Goal: Task Accomplishment & Management: Use online tool/utility

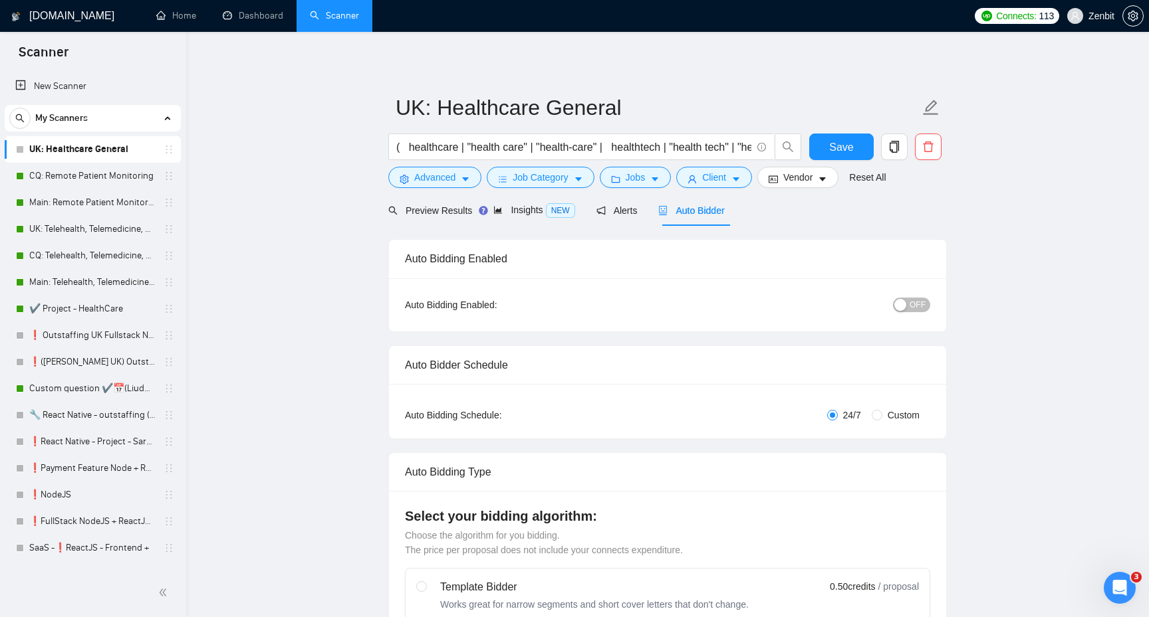
click at [101, 199] on link "Main: Remote Patient Monitoring" at bounding box center [92, 202] width 126 height 27
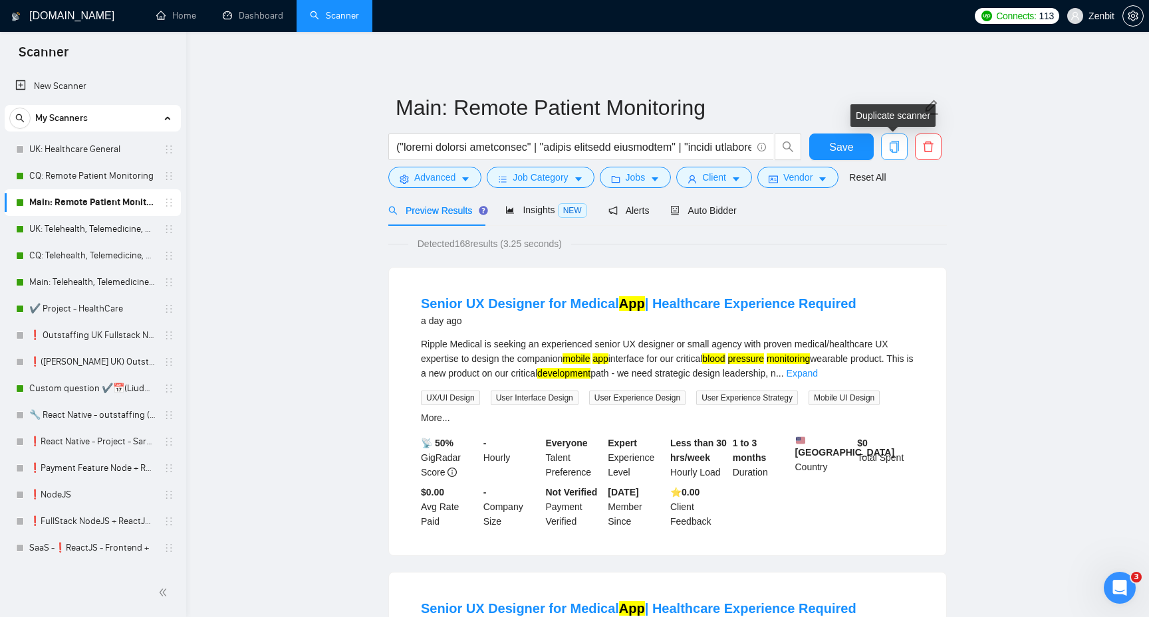
click at [893, 149] on icon "copy" at bounding box center [894, 147] width 12 height 12
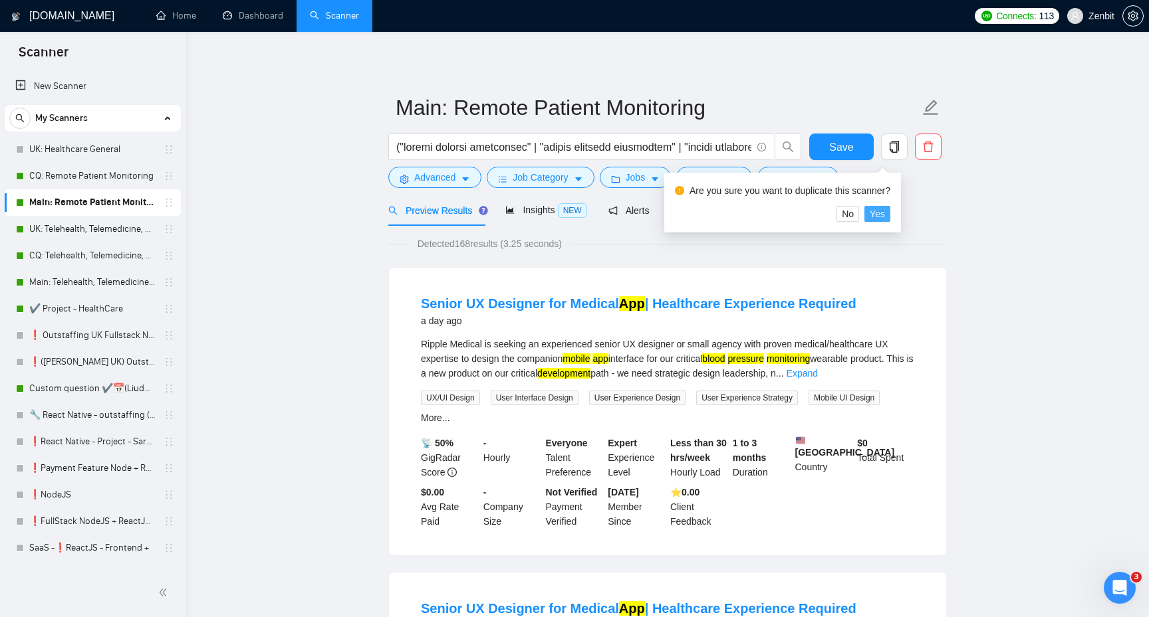
click at [883, 216] on span "Yes" at bounding box center [876, 214] width 15 height 15
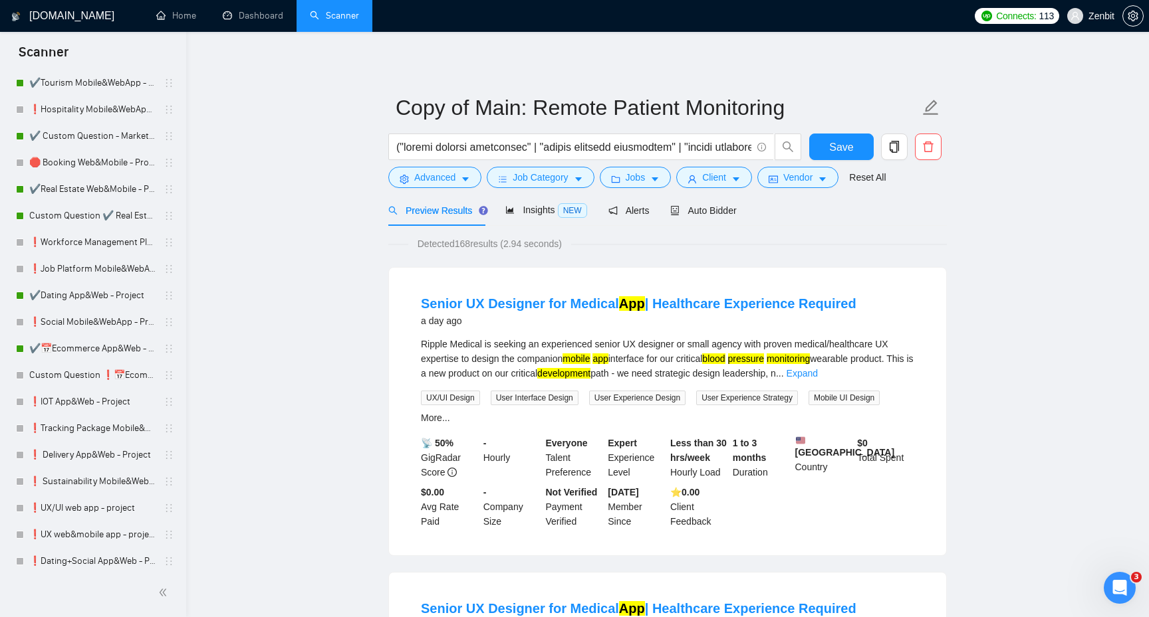
scroll to position [1003, 0]
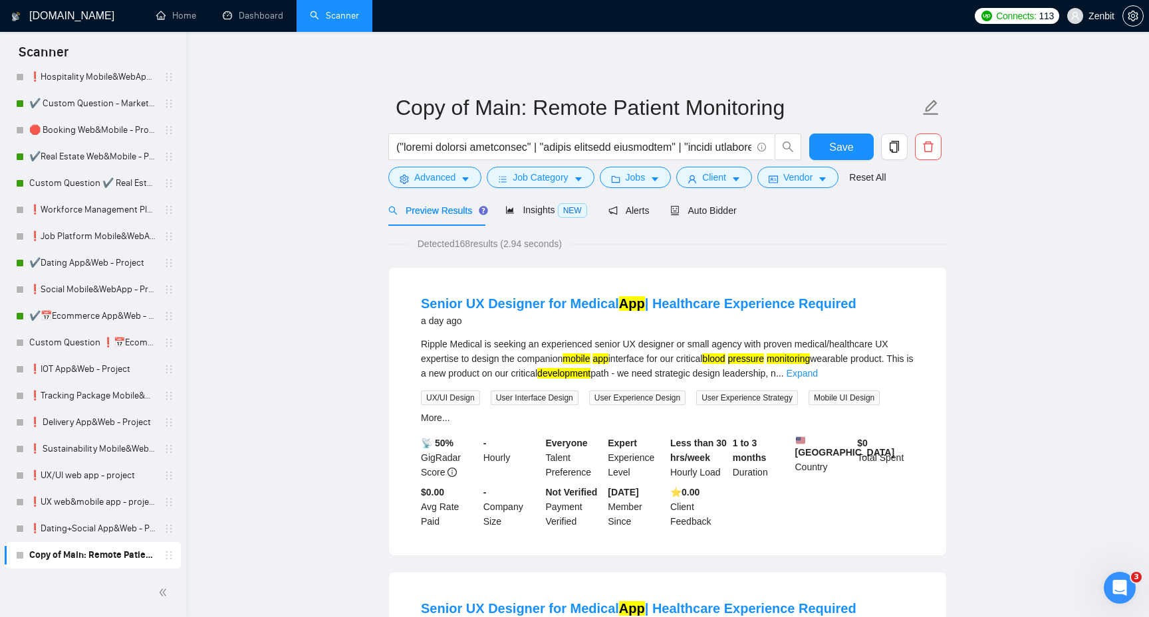
click at [476, 101] on input "Copy of Main: Remote Patient Monitoring" at bounding box center [657, 107] width 524 height 33
drag, startPoint x: 476, startPoint y: 101, endPoint x: 393, endPoint y: 101, distance: 82.4
click at [393, 101] on span "Copy of Main: Remote Patient Monitoring" at bounding box center [667, 107] width 558 height 42
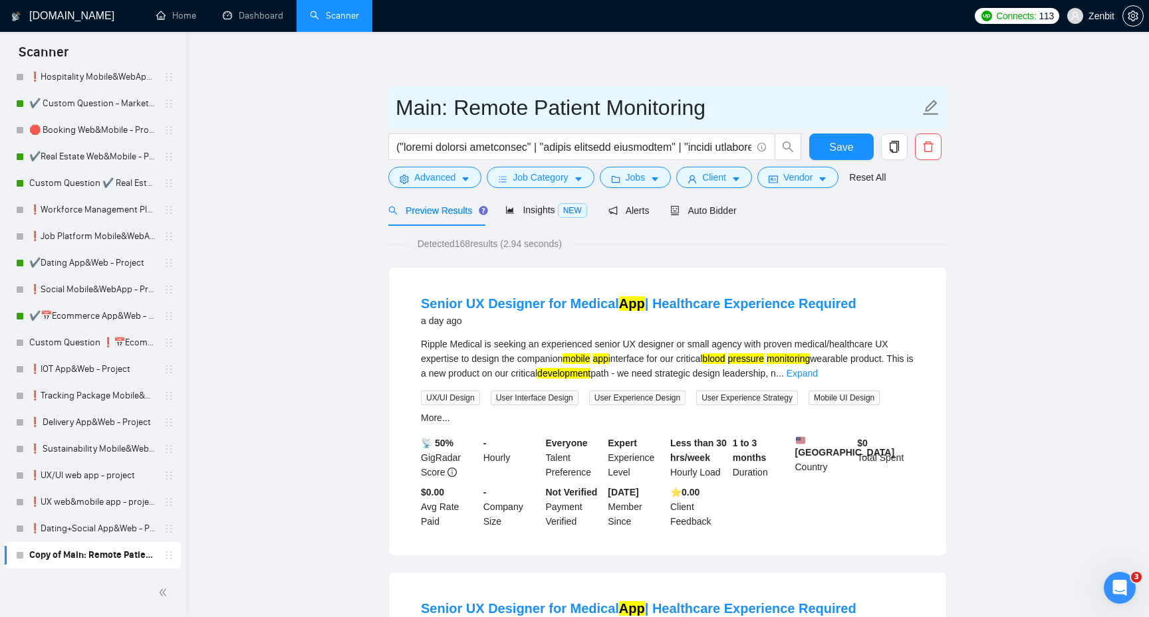
type input "Main: Remote Patient Monitoring"
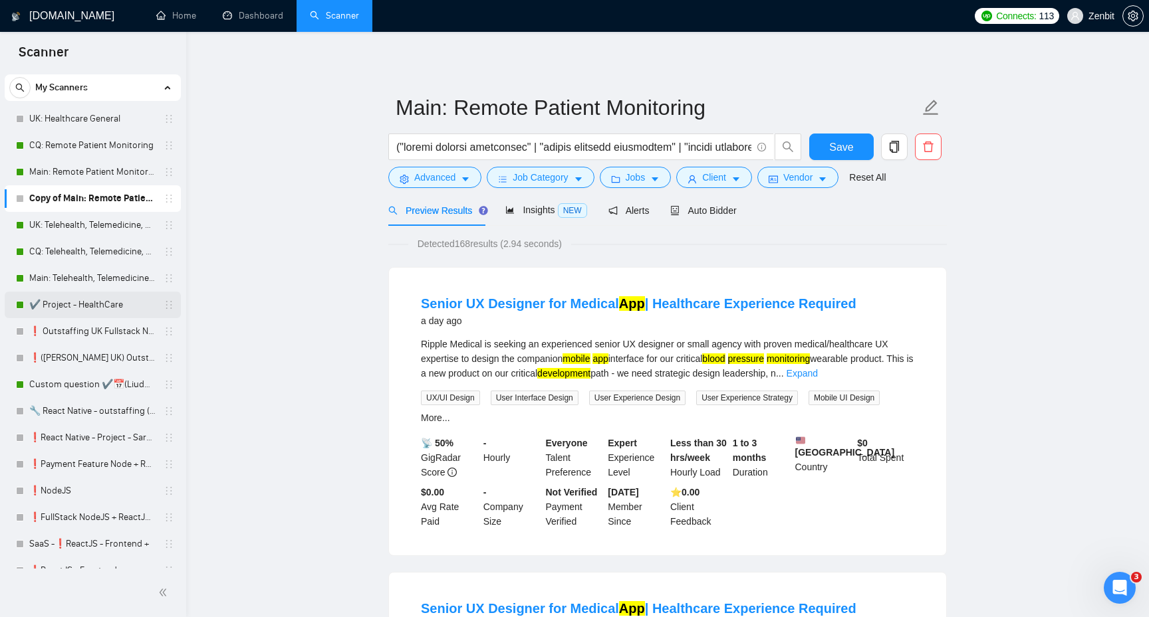
scroll to position [0, 0]
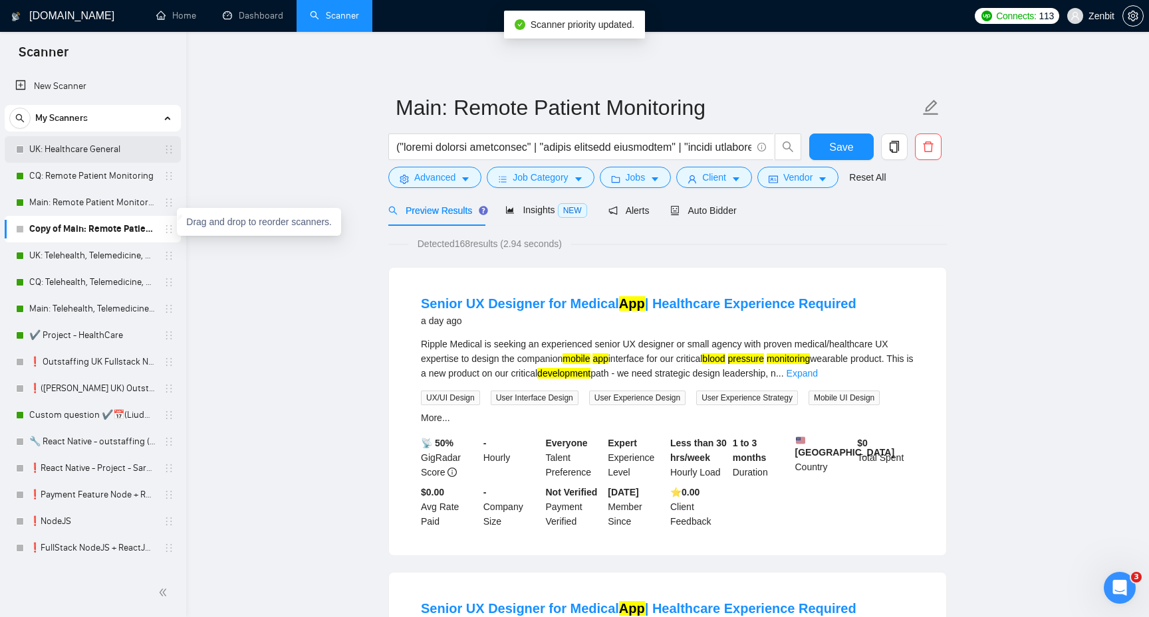
drag, startPoint x: 160, startPoint y: 232, endPoint x: 156, endPoint y: 162, distance: 70.5
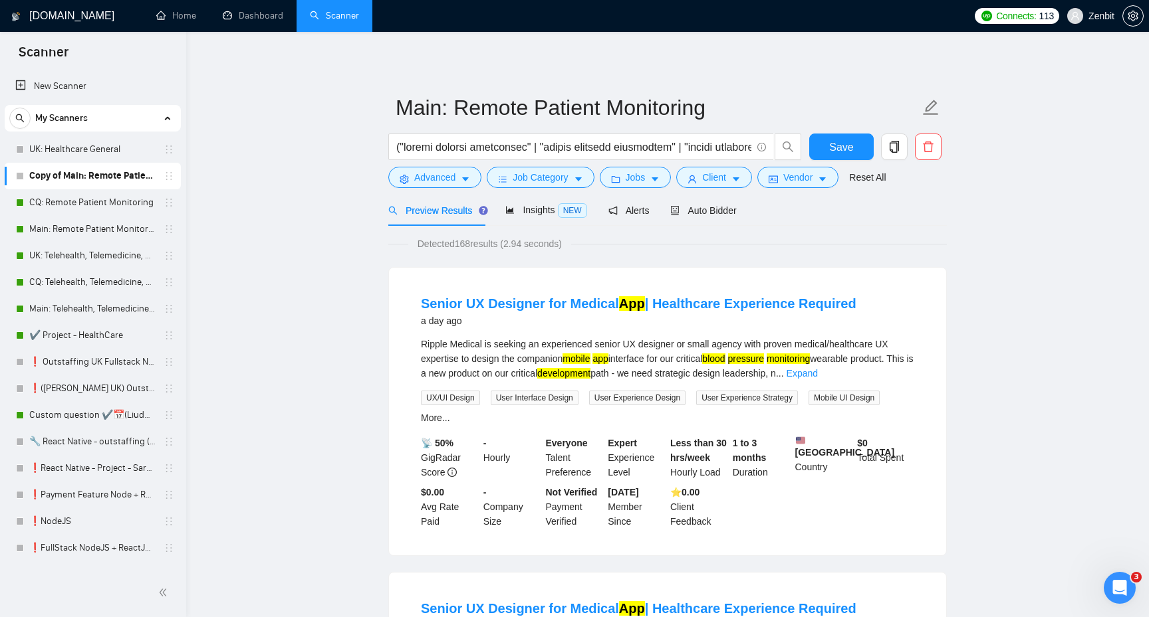
click at [487, 139] on input "text" at bounding box center [573, 147] width 355 height 17
click at [488, 143] on input "text" at bounding box center [573, 147] width 355 height 17
click at [457, 149] on input "text" at bounding box center [573, 147] width 355 height 17
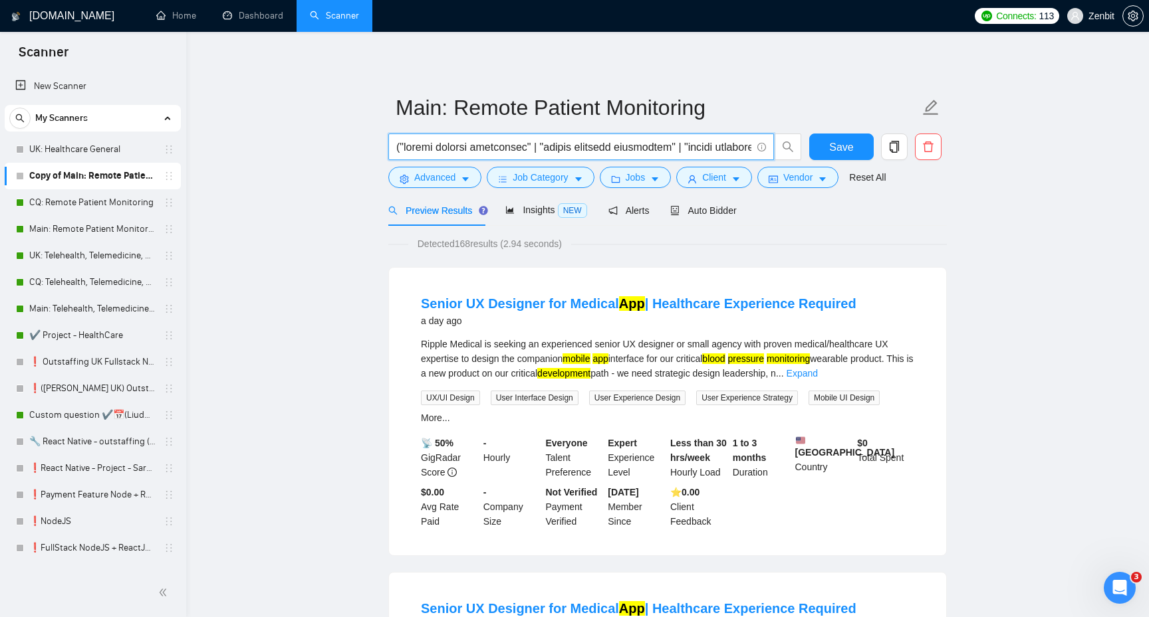
click at [441, 155] on input "text" at bounding box center [573, 147] width 355 height 17
paste input "( ehr | emr | "electronic health record" | "electronic health records" | "elect…"
type input "( ehr | emr | "electronic health record" | "electronic health records" | "elect…"
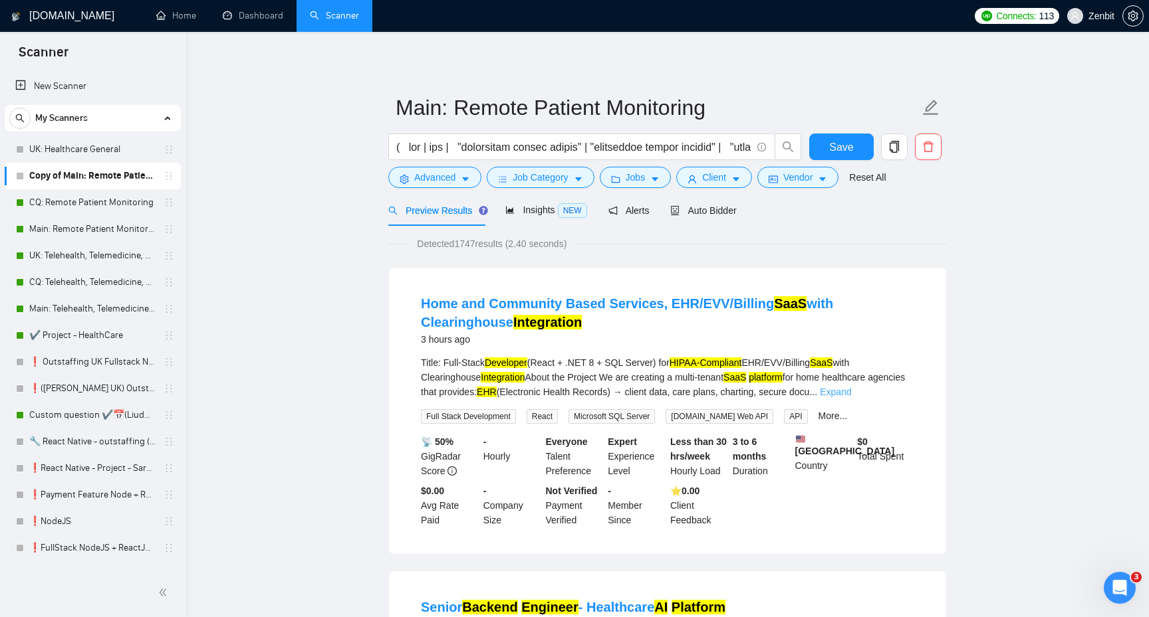
click at [851, 387] on link "Expand" at bounding box center [835, 392] width 31 height 11
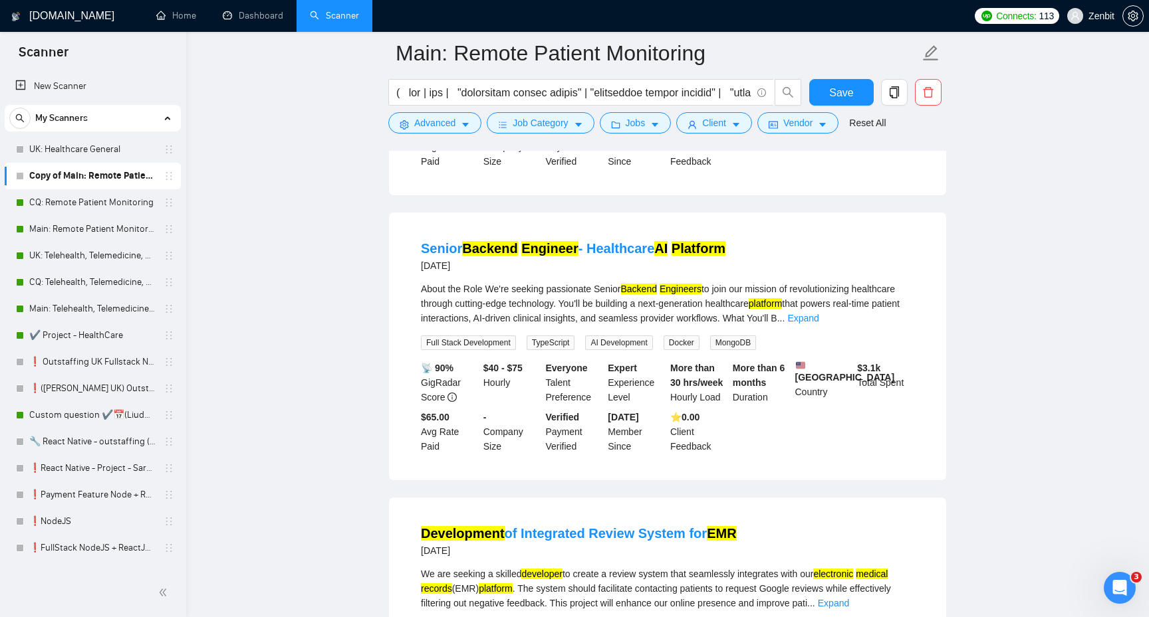
scroll to position [954, 0]
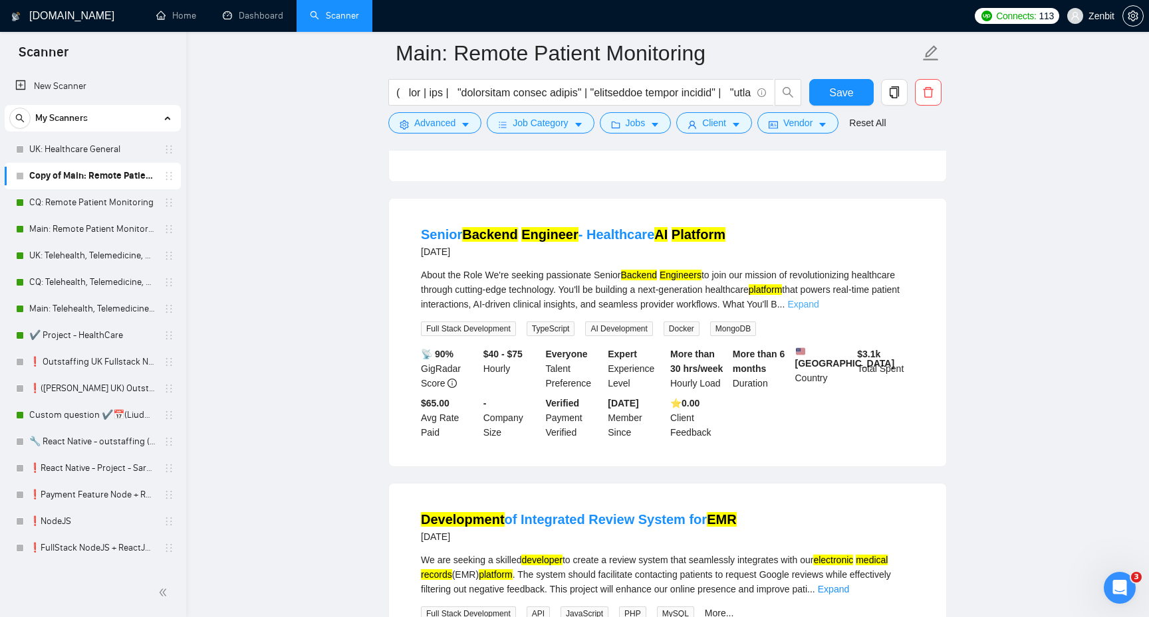
click at [818, 310] on link "Expand" at bounding box center [802, 304] width 31 height 11
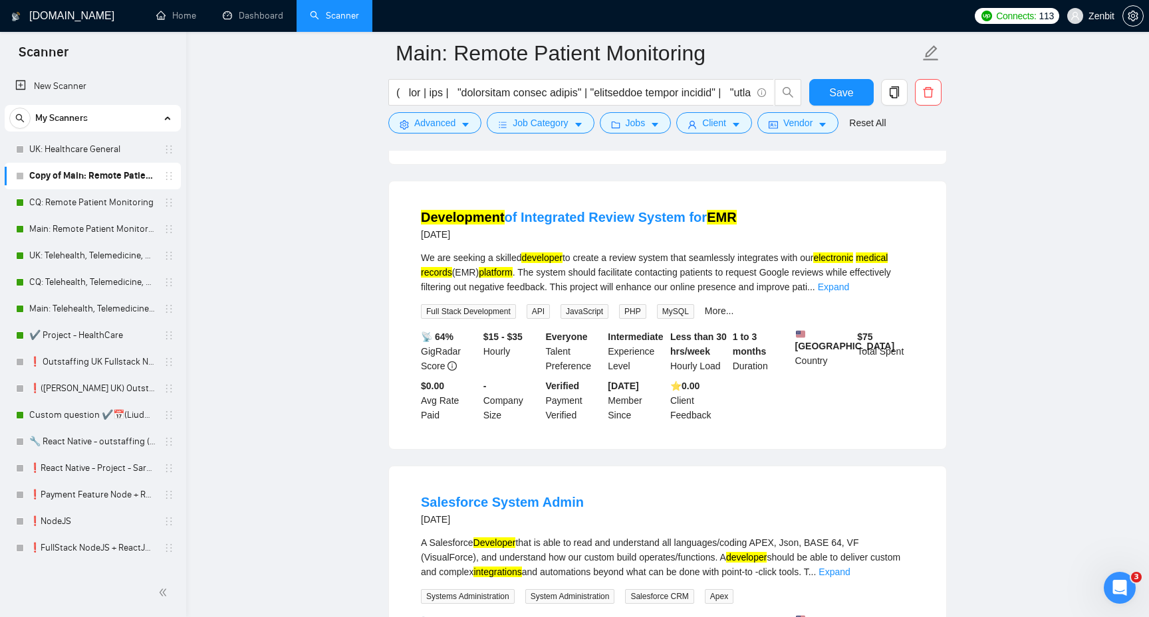
scroll to position [1587, 0]
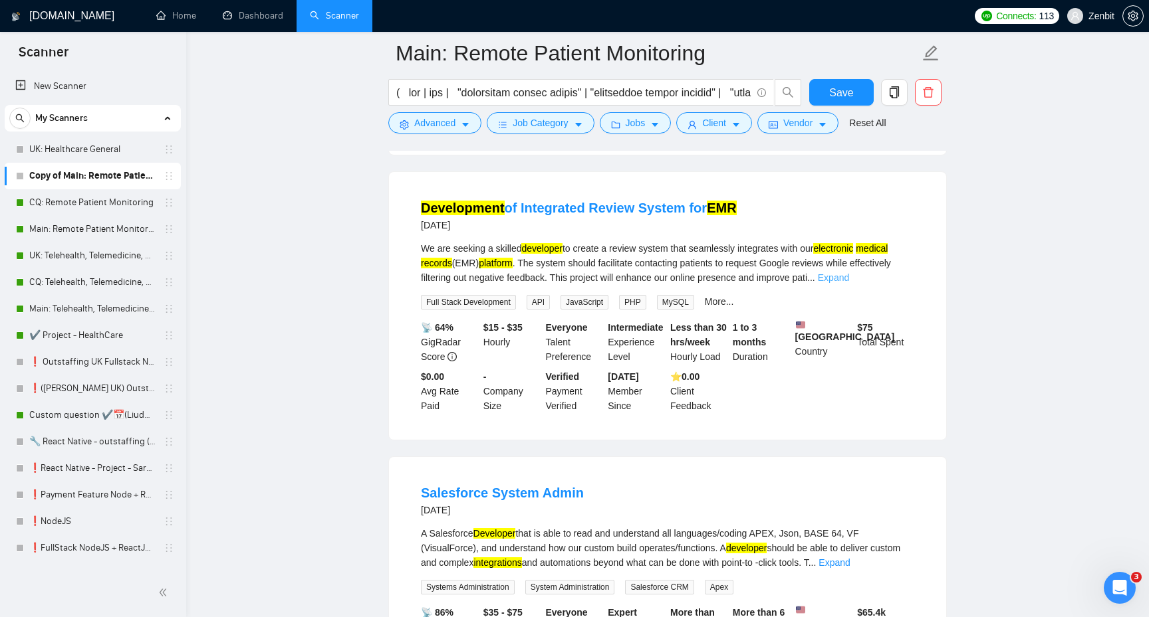
click at [849, 283] on link "Expand" at bounding box center [833, 278] width 31 height 11
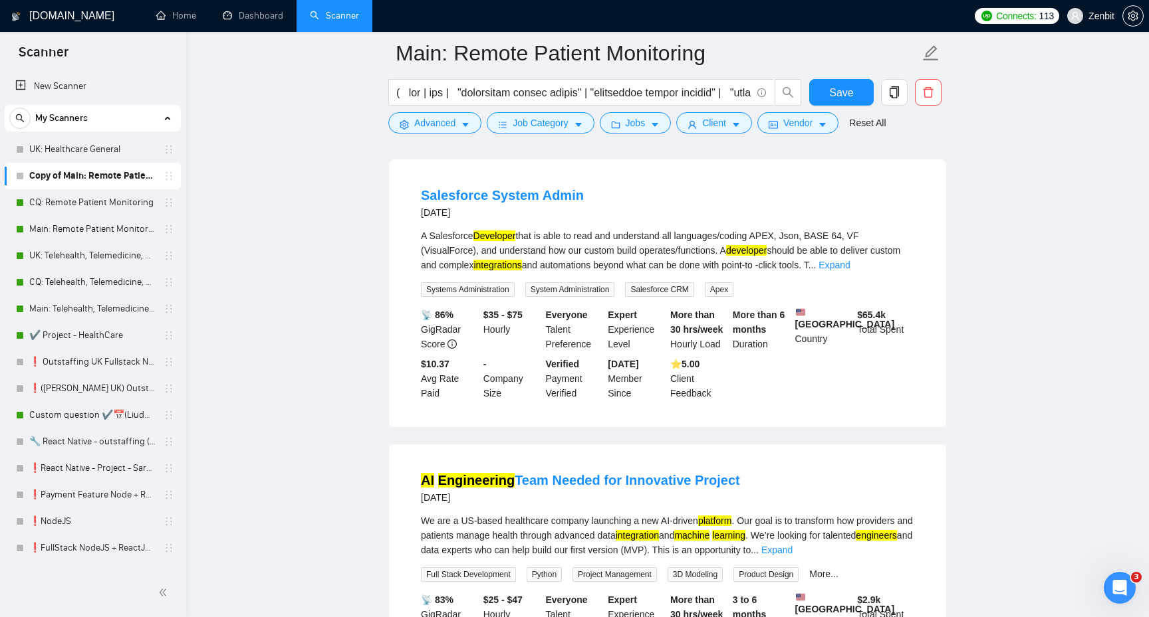
scroll to position [1921, 0]
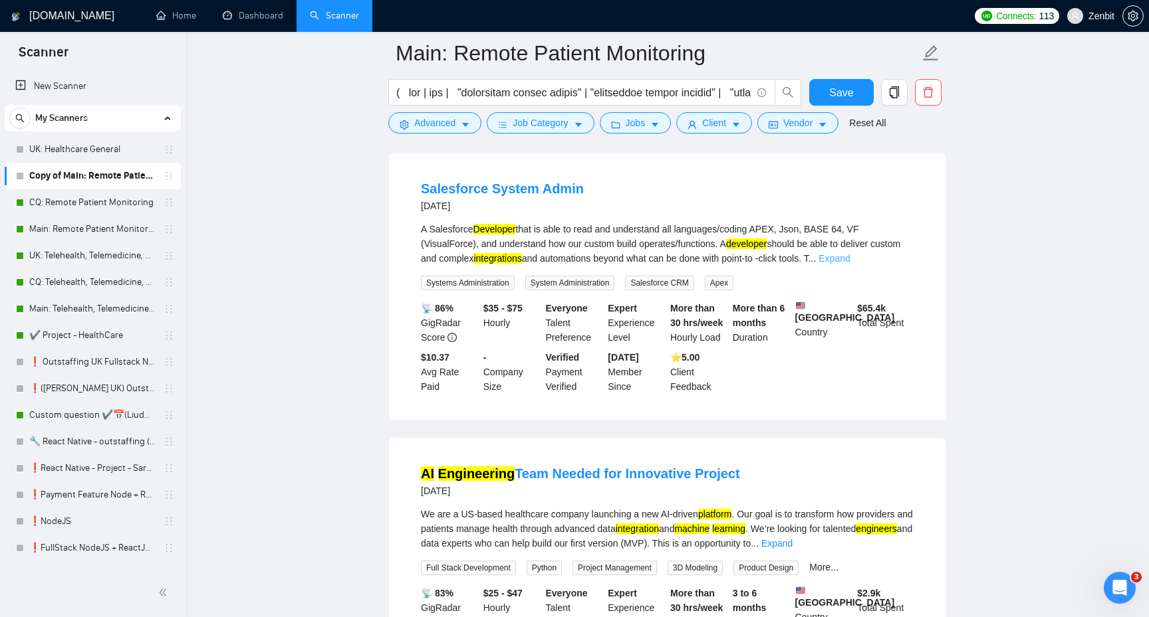
click at [849, 264] on link "Expand" at bounding box center [833, 258] width 31 height 11
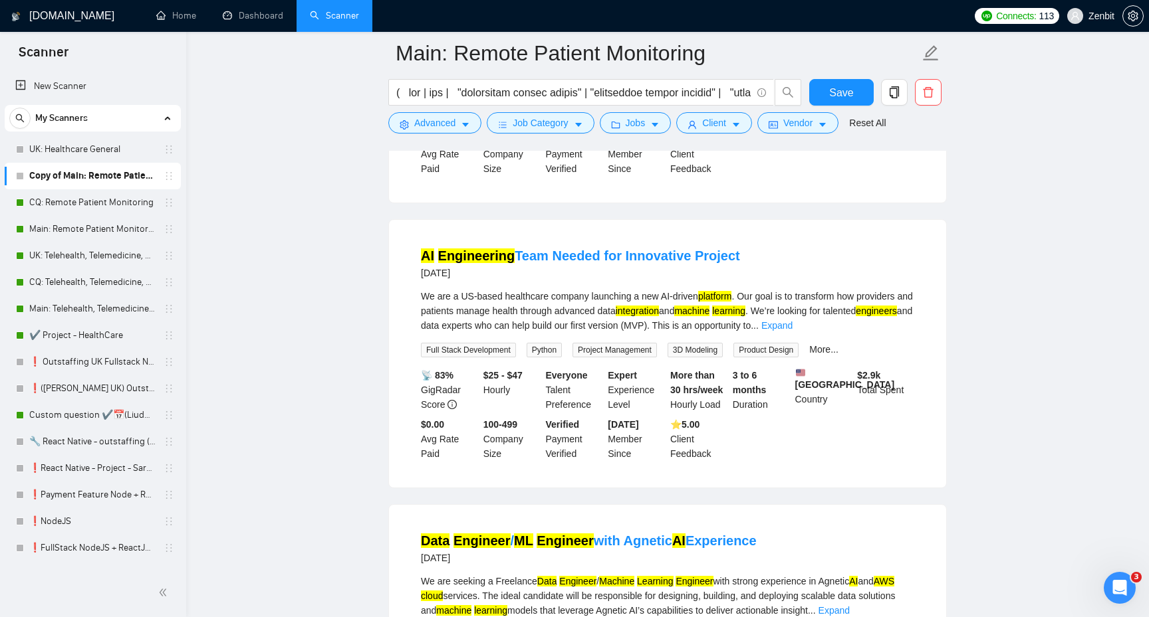
scroll to position [2180, 0]
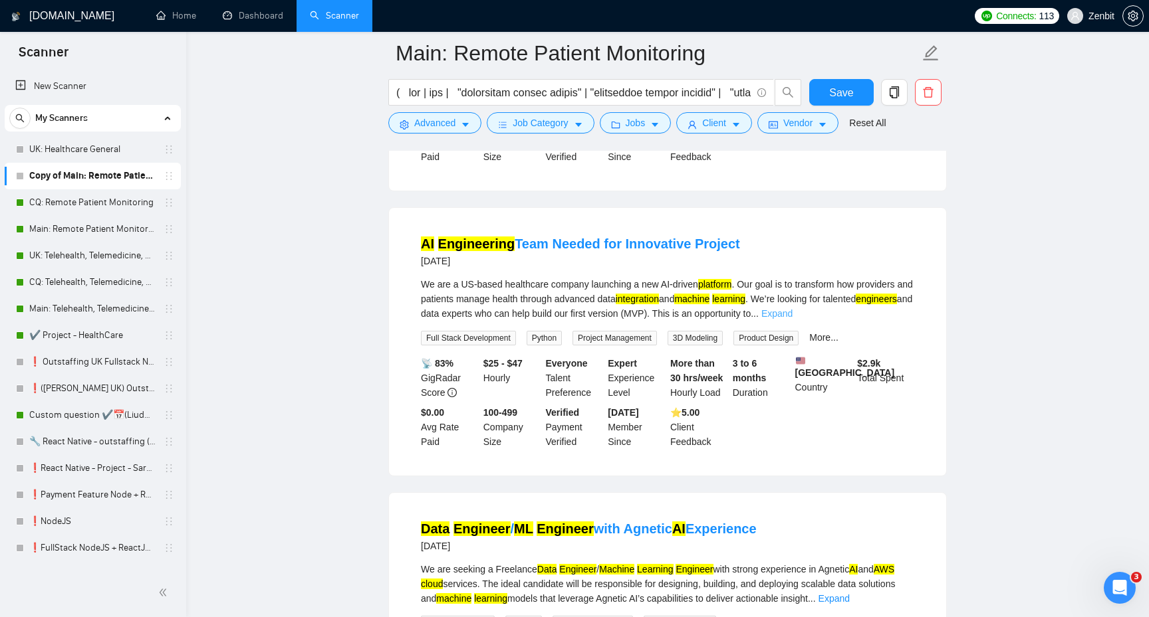
click at [792, 319] on link "Expand" at bounding box center [776, 313] width 31 height 11
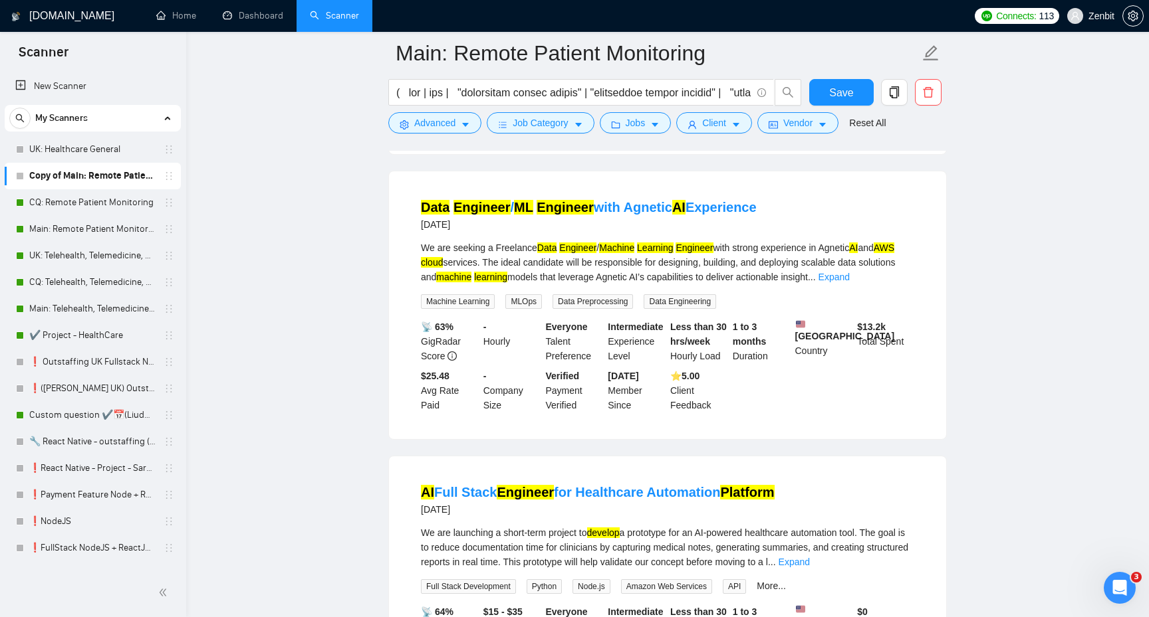
scroll to position [2629, 0]
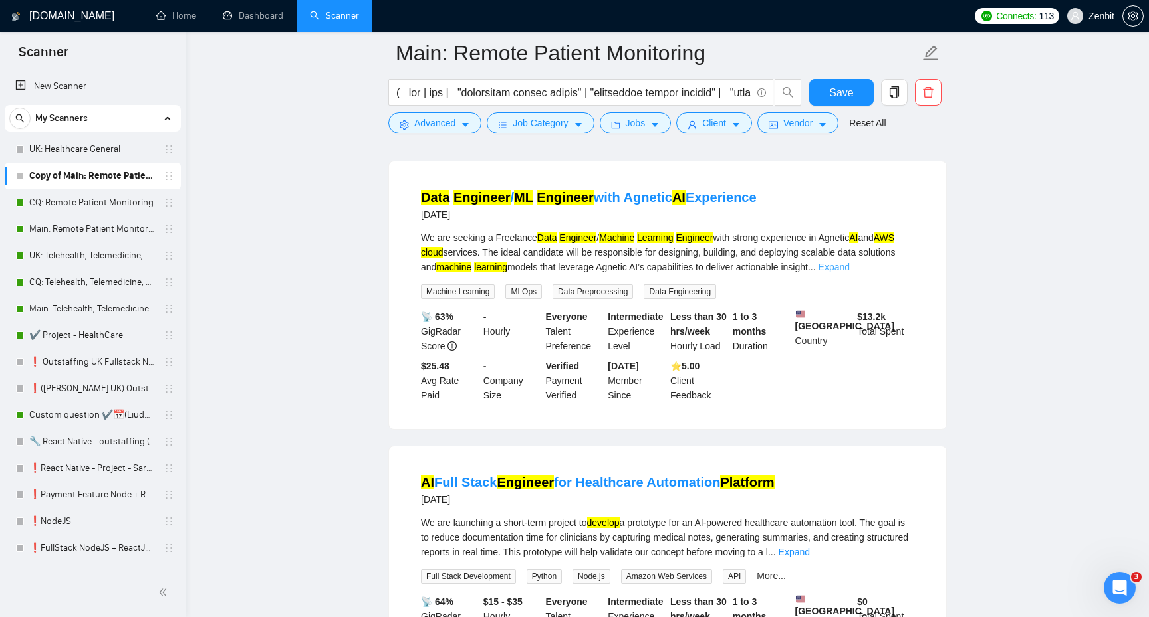
click at [849, 273] on link "Expand" at bounding box center [833, 267] width 31 height 11
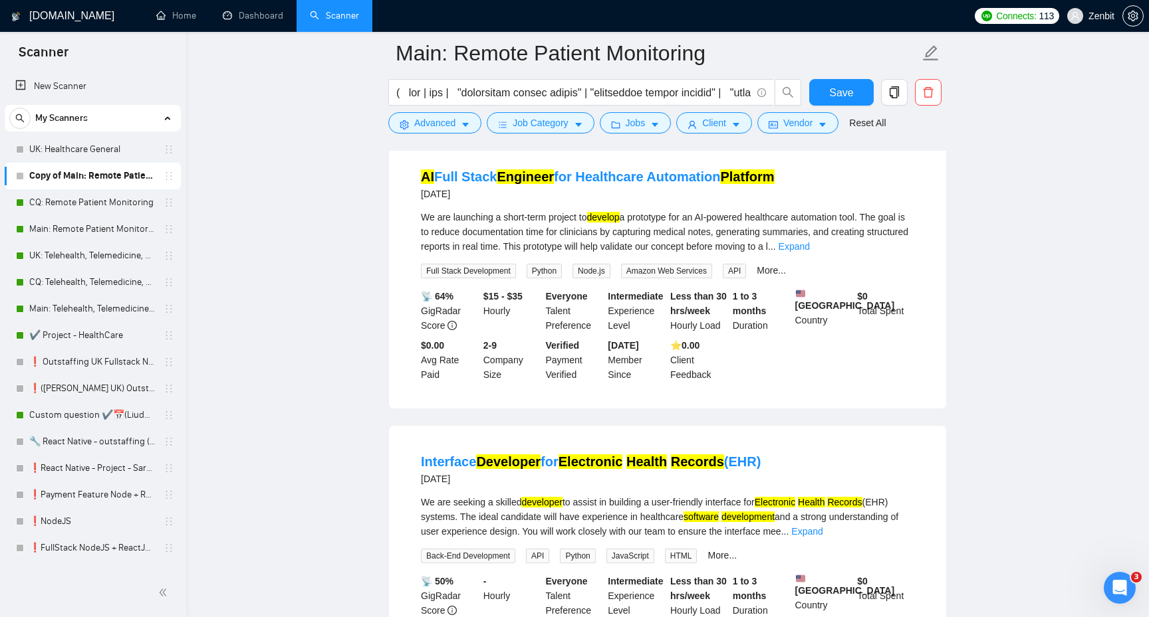
scroll to position [3117, 0]
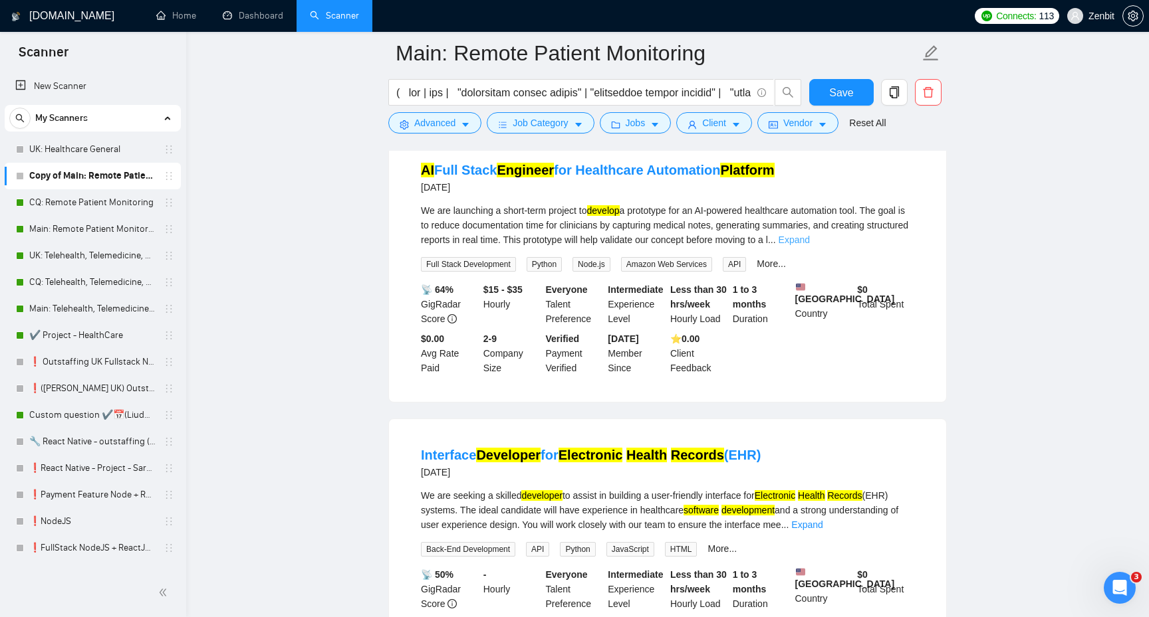
click at [810, 245] on link "Expand" at bounding box center [793, 240] width 31 height 11
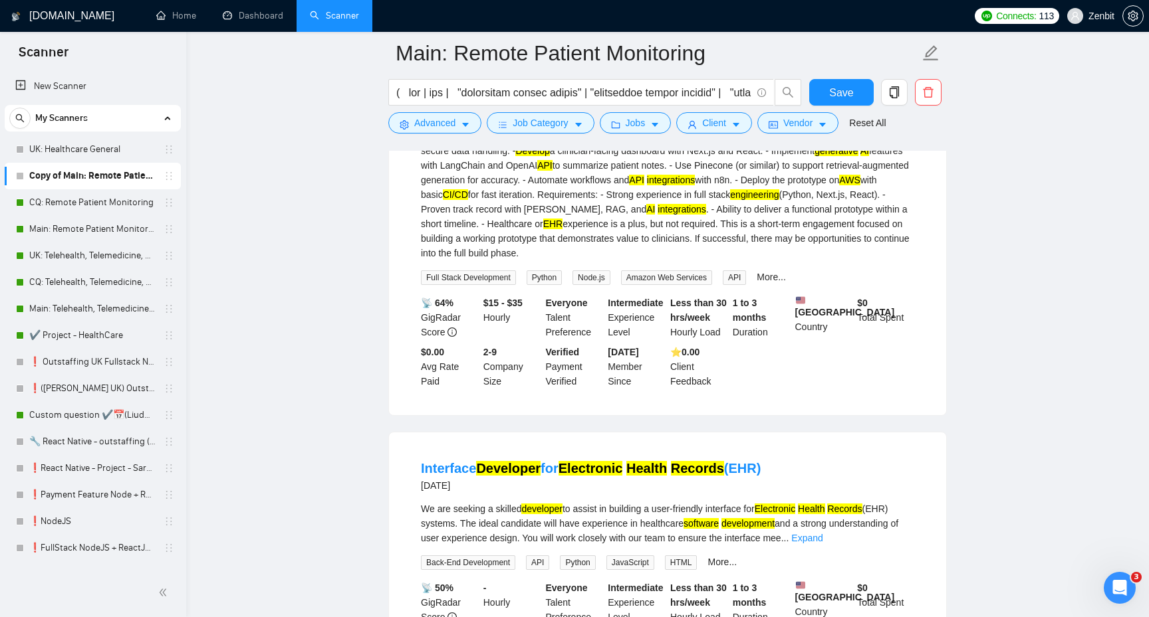
scroll to position [3240, 0]
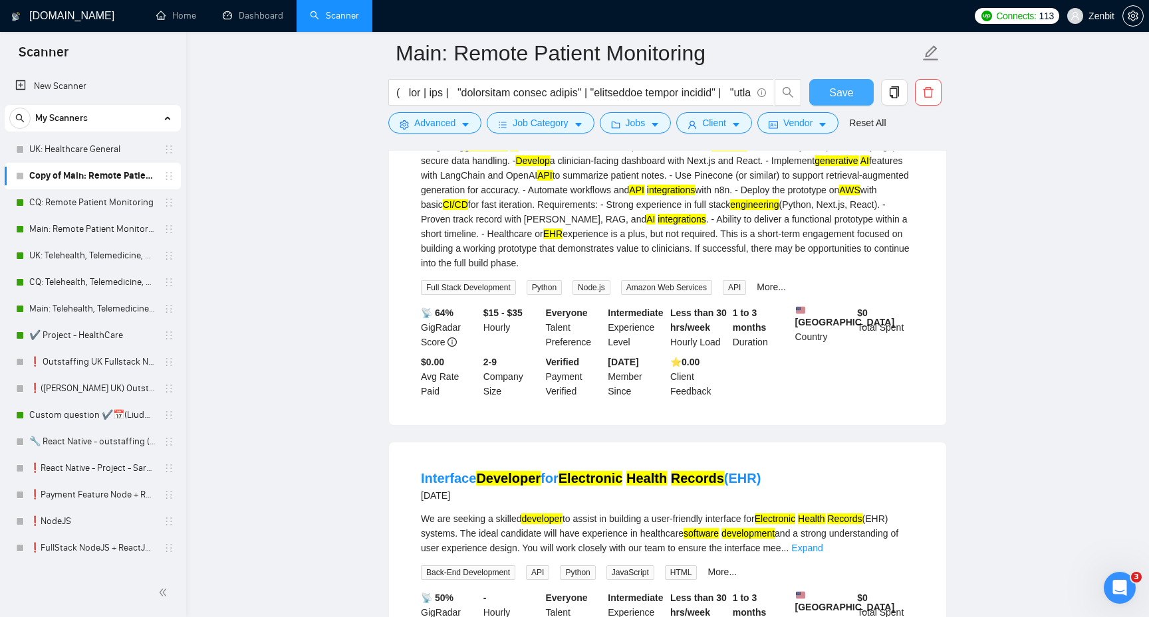
click at [828, 98] on button "Save" at bounding box center [841, 92] width 64 height 27
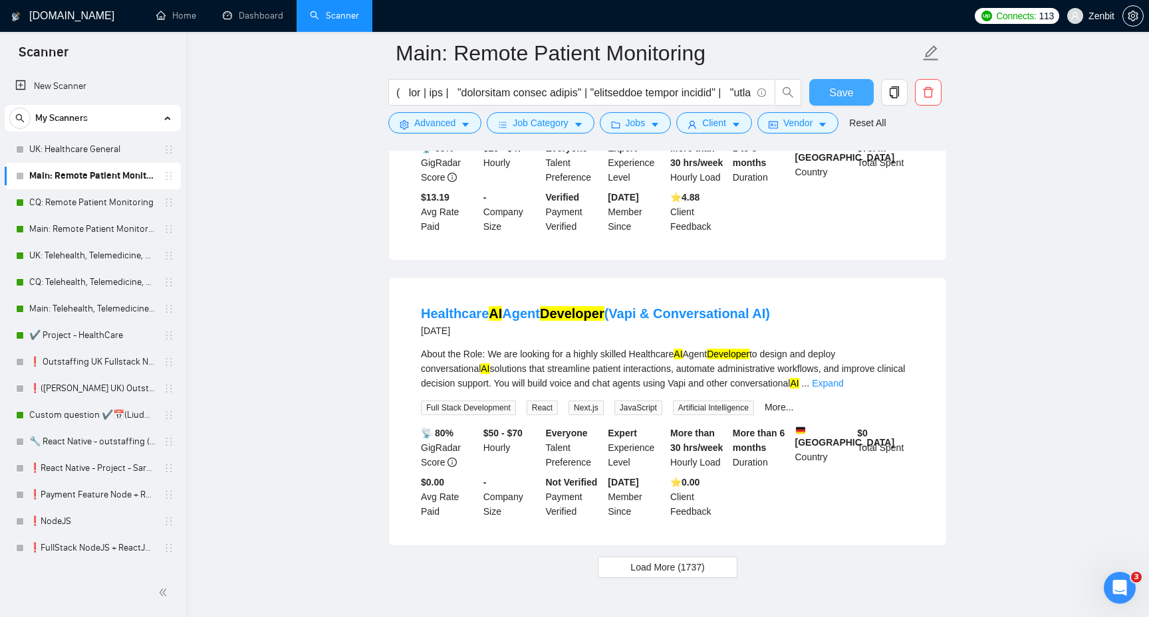
scroll to position [3987, 0]
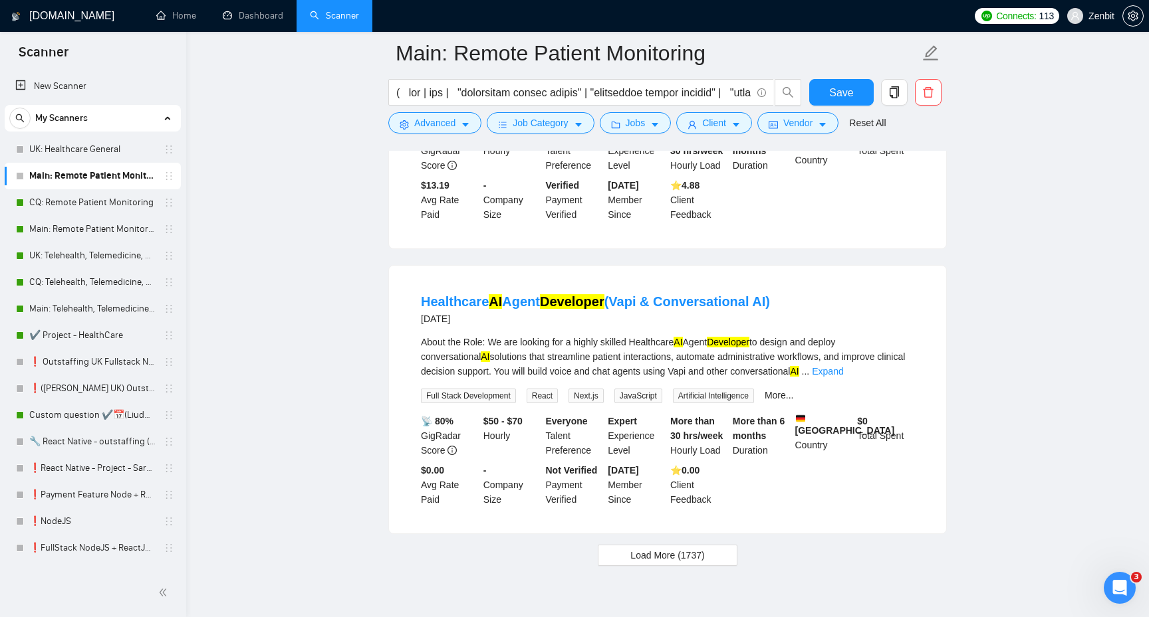
click at [885, 92] on link "Expand" at bounding box center [868, 86] width 31 height 11
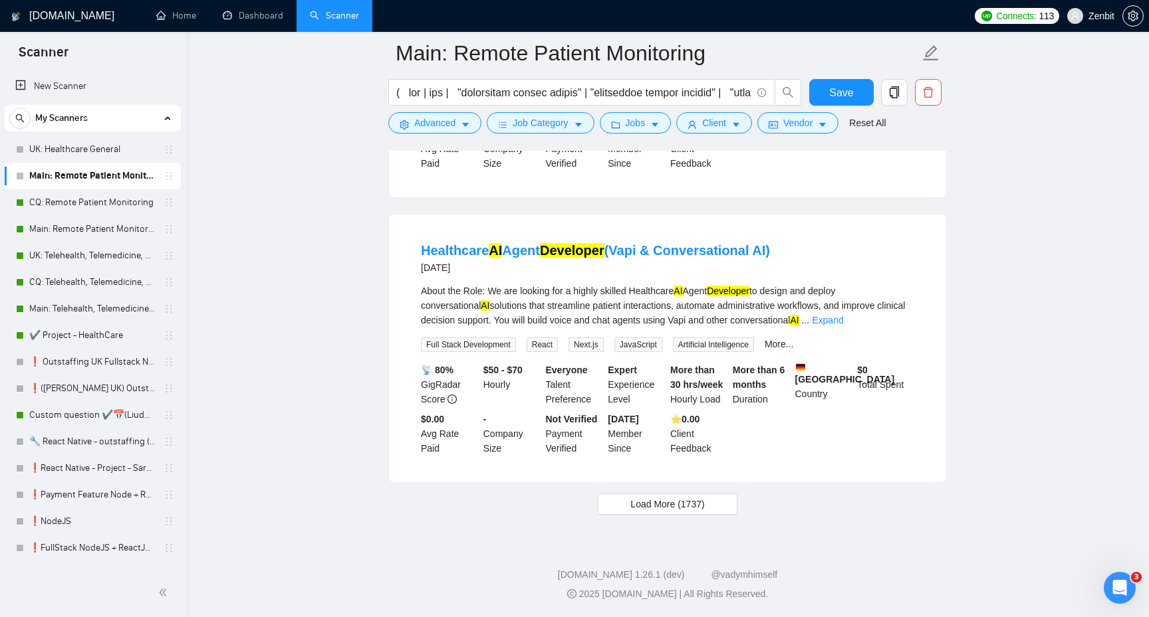
scroll to position [5396, 0]
click at [843, 326] on link "Expand" at bounding box center [827, 320] width 31 height 11
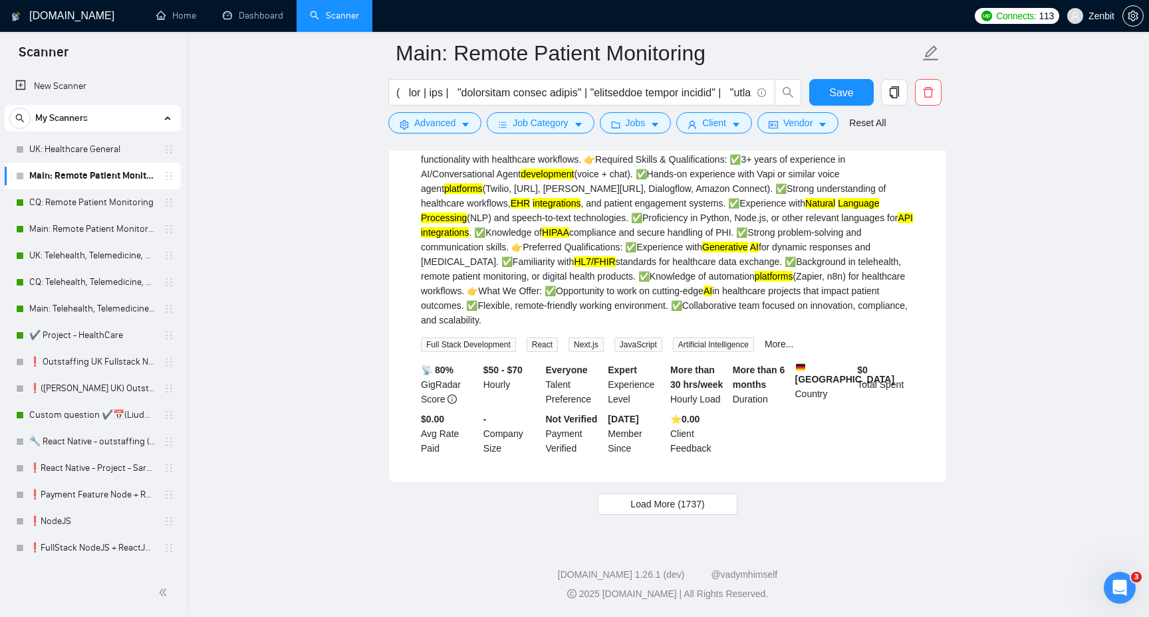
scroll to position [5708, 0]
click at [695, 502] on span "Load More (1737)" at bounding box center [667, 504] width 74 height 15
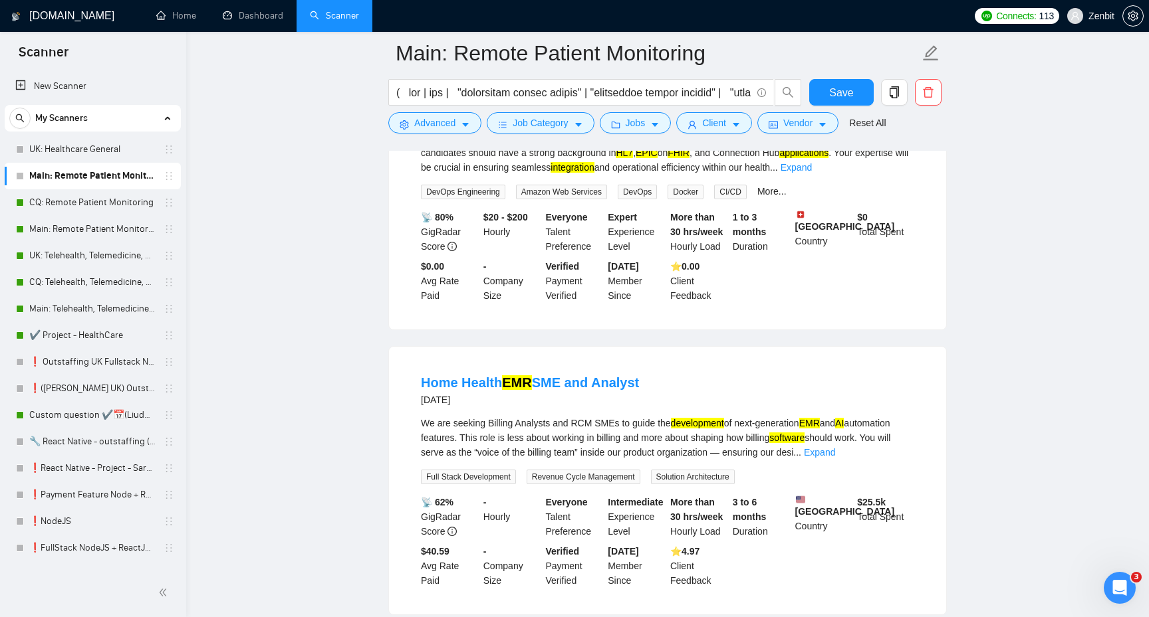
scroll to position [6225, 0]
click at [812, 171] on link "Expand" at bounding box center [795, 166] width 31 height 11
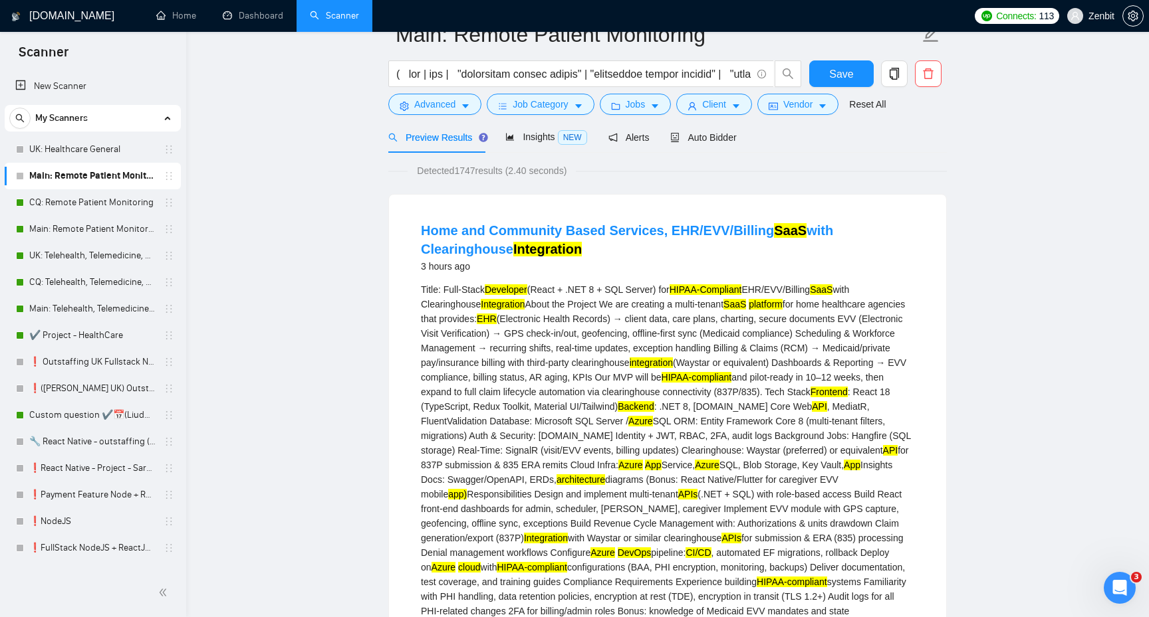
scroll to position [0, 0]
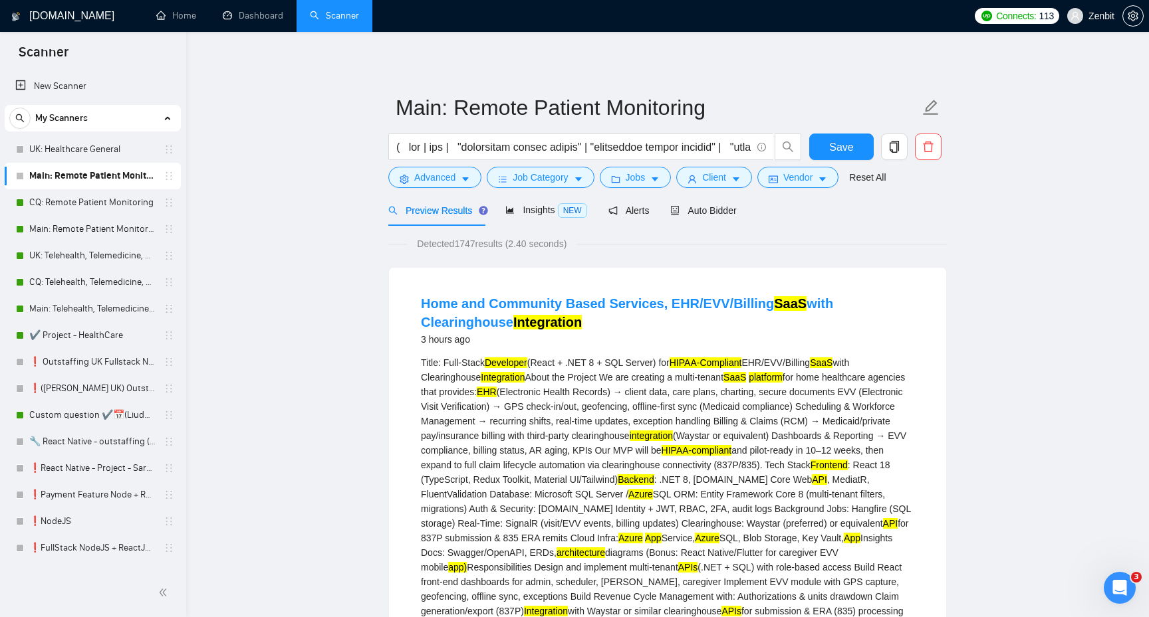
drag, startPoint x: 461, startPoint y: 246, endPoint x: 481, endPoint y: 246, distance: 19.3
click at [481, 246] on span "Detected 1747 results (2.40 seconds)" at bounding box center [491, 244] width 168 height 15
click at [419, 241] on span "Detected 1747 results (2.40 seconds)" at bounding box center [491, 244] width 168 height 15
click at [830, 143] on span "Save" at bounding box center [841, 147] width 24 height 17
